Goal: Task Accomplishment & Management: Manage account settings

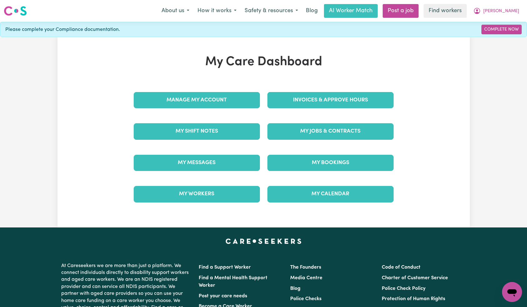
drag, startPoint x: 240, startPoint y: 92, endPoint x: 235, endPoint y: 107, distance: 15.6
click at [240, 92] on div "Manage My Account" at bounding box center [197, 100] width 134 height 31
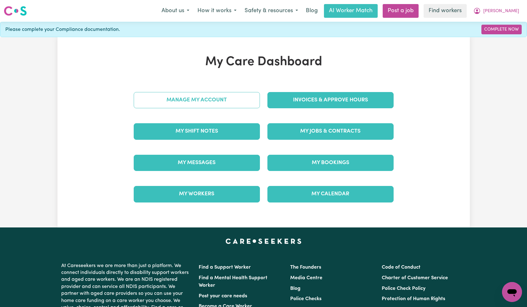
click at [235, 107] on link "Manage My Account" at bounding box center [197, 100] width 126 height 16
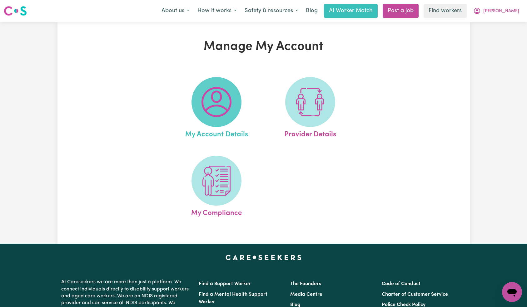
click at [216, 108] on img at bounding box center [217, 102] width 30 height 30
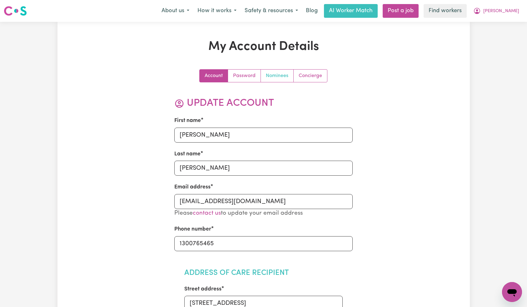
click at [271, 77] on link "Nominees" at bounding box center [277, 76] width 33 height 12
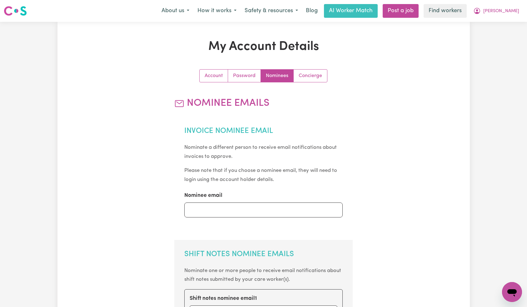
scroll to position [141, 0]
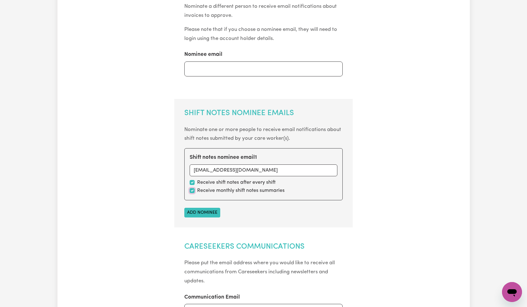
click at [192, 191] on input "checkbox" at bounding box center [192, 190] width 5 height 5
checkbox input "false"
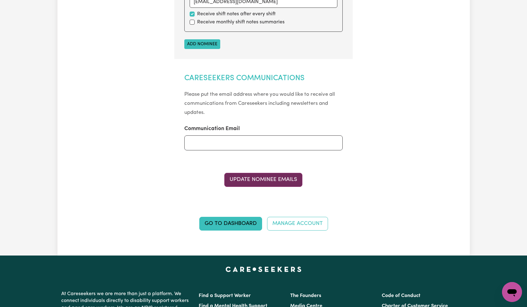
click at [259, 184] on button "Update Nominee Emails" at bounding box center [263, 180] width 78 height 14
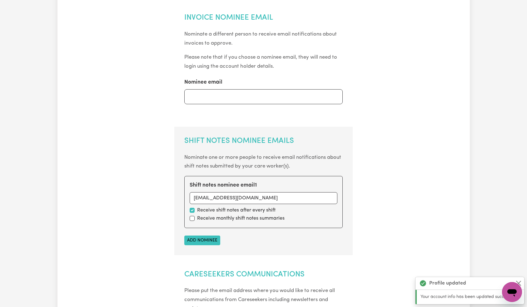
scroll to position [0, 0]
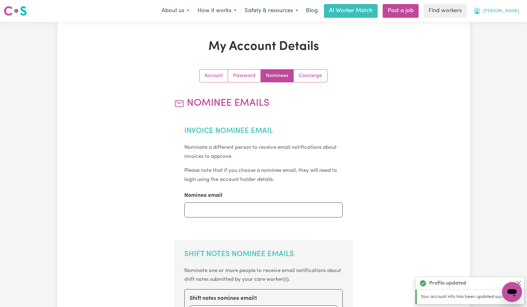
click at [509, 11] on span "[PERSON_NAME]" at bounding box center [501, 11] width 36 height 7
click at [505, 33] on link "Logout" at bounding box center [498, 36] width 49 height 12
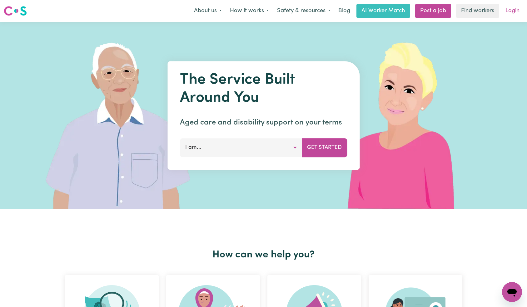
click at [511, 10] on link "Login" at bounding box center [513, 11] width 22 height 14
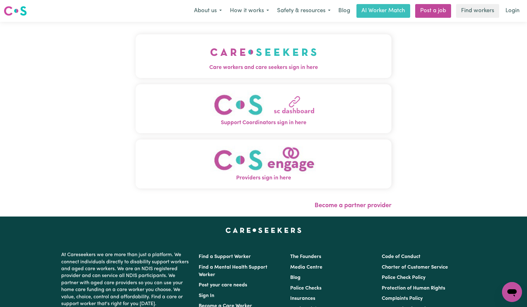
click at [210, 57] on img "Care workers and care seekers sign in here" at bounding box center [263, 52] width 107 height 23
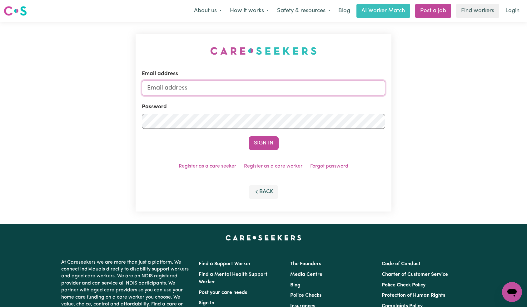
click at [255, 87] on input "Email address" at bounding box center [264, 88] width 244 height 15
paste input "[EMAIL_ADDRESS][DOMAIN_NAME]"
type input "[EMAIL_ADDRESS][DOMAIN_NAME]"
click at [258, 139] on button "Sign In" at bounding box center [264, 144] width 30 height 14
